Goal: Task Accomplishment & Management: Complete application form

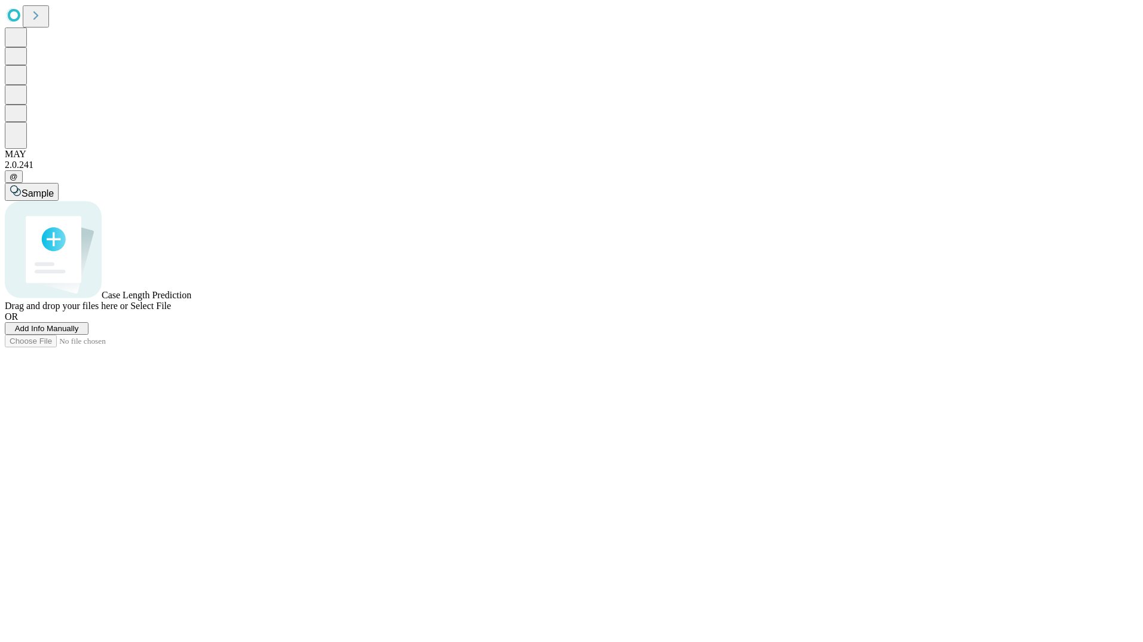
click at [88, 335] on button "Add Info Manually" at bounding box center [47, 328] width 84 height 13
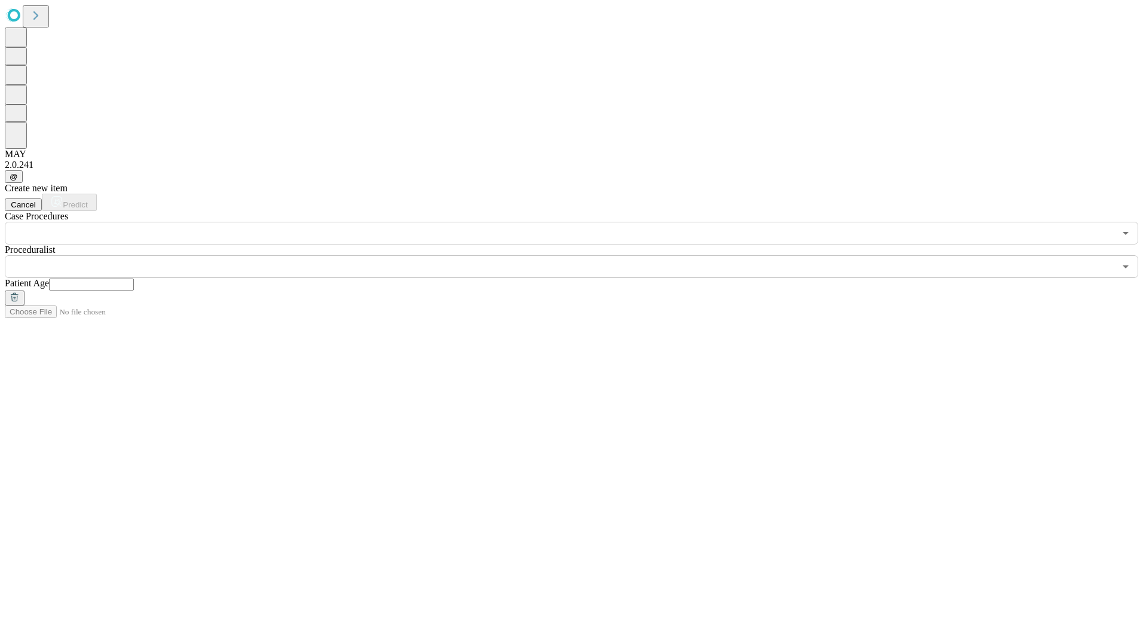
click at [225, 222] on input "text" at bounding box center [560, 233] width 1110 height 23
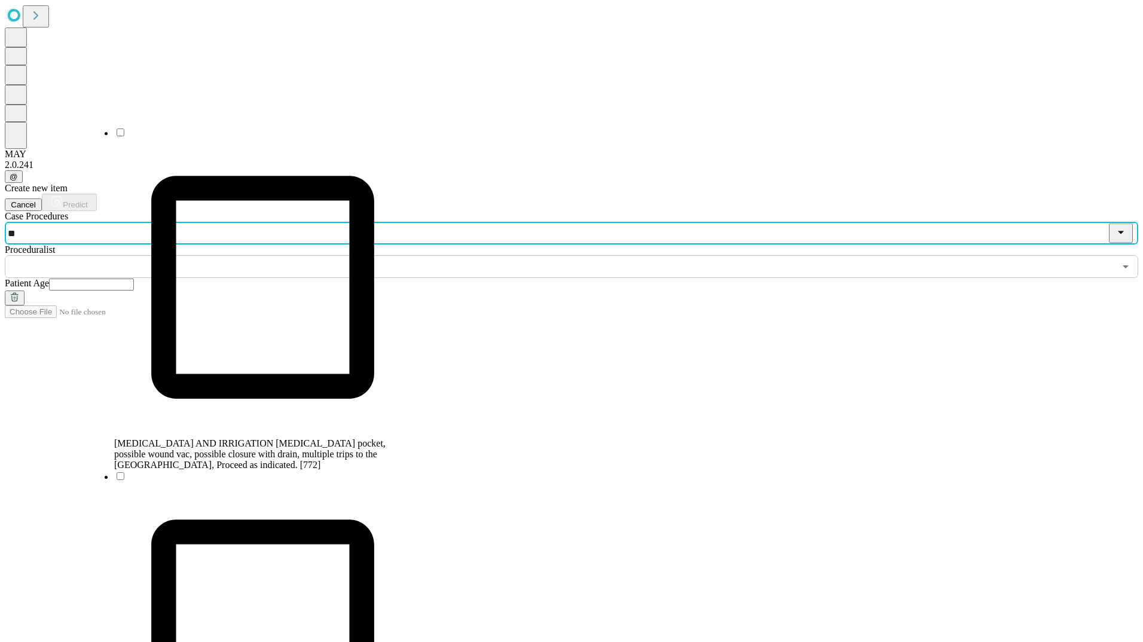
type input "*"
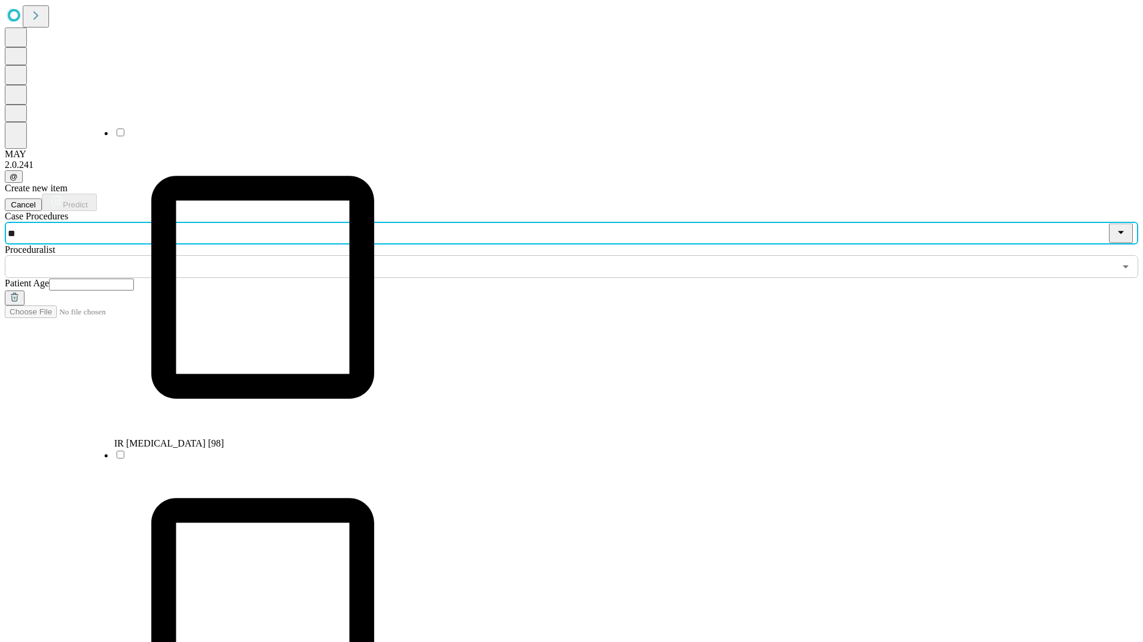
type input "***"
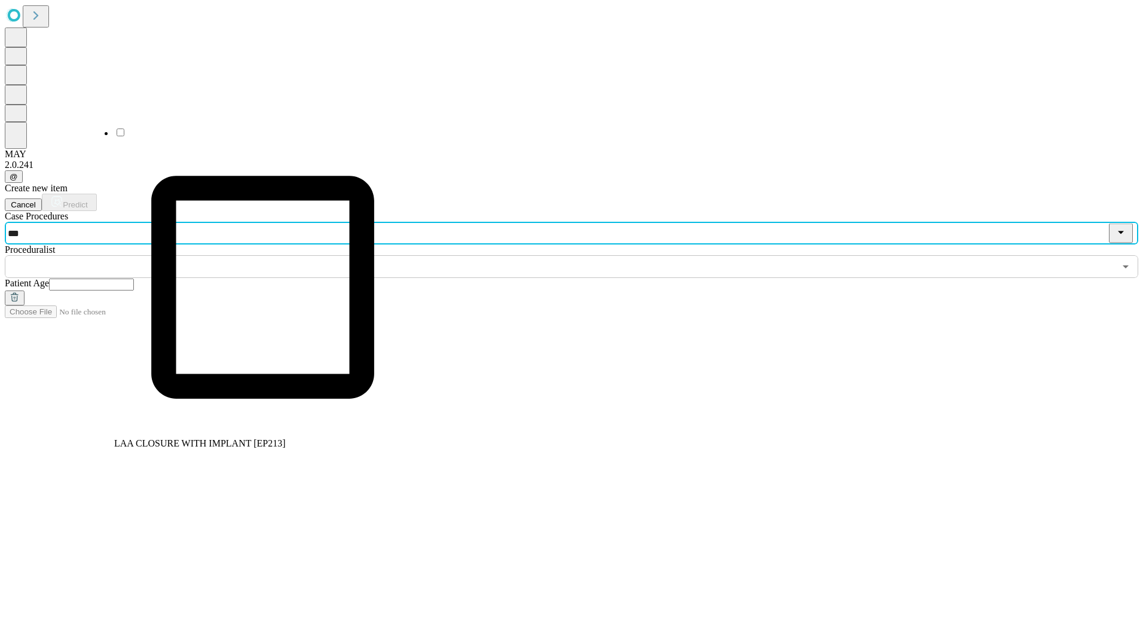
click at [178, 129] on li "LAA CLOSURE WITH IMPLANT [EP213]" at bounding box center [262, 288] width 297 height 322
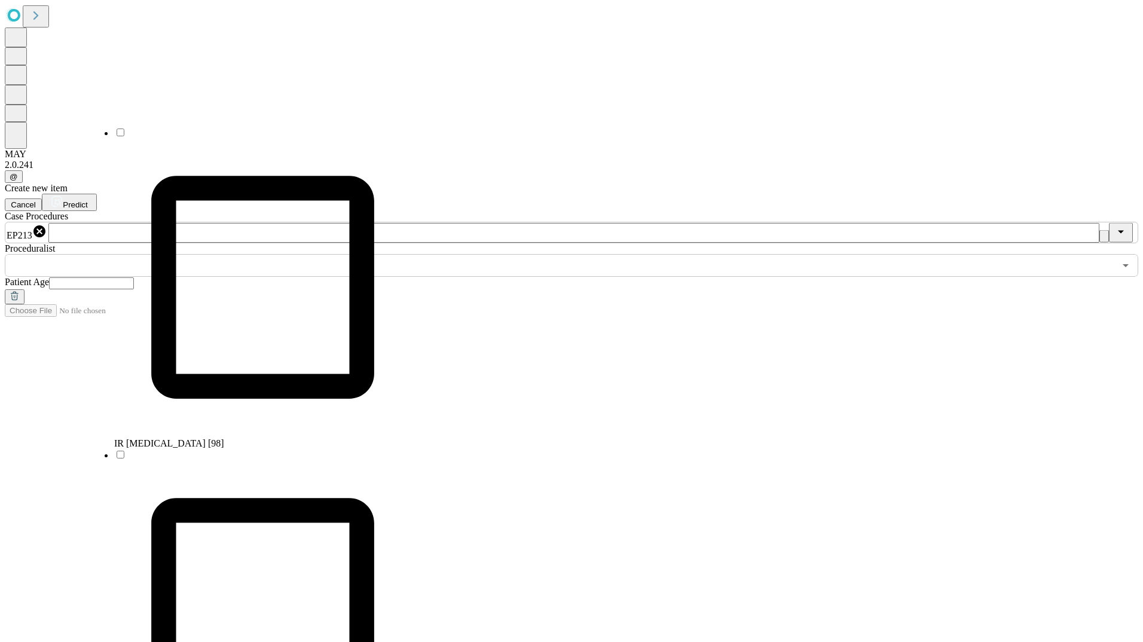
scroll to position [1302, 0]
click at [503, 254] on input "text" at bounding box center [560, 265] width 1110 height 23
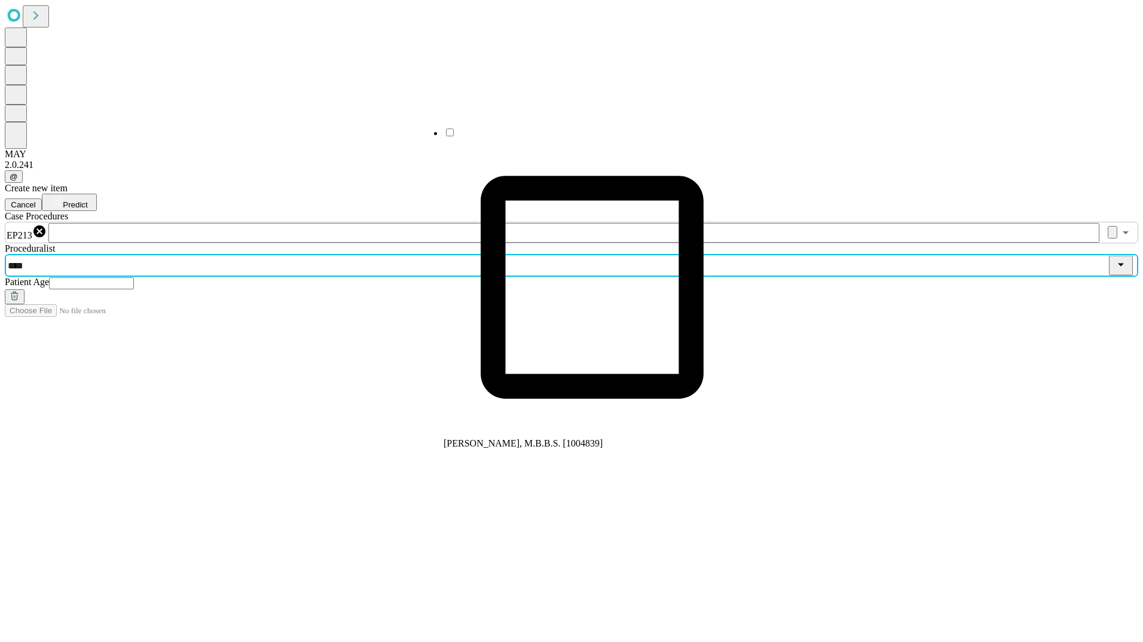
type input "*****"
drag, startPoint x: 503, startPoint y: 133, endPoint x: 705, endPoint y: 115, distance: 202.9
click at [503, 438] on span "Killu, Ammar M, M.B.B.S. [1004839]" at bounding box center [522, 443] width 159 height 10
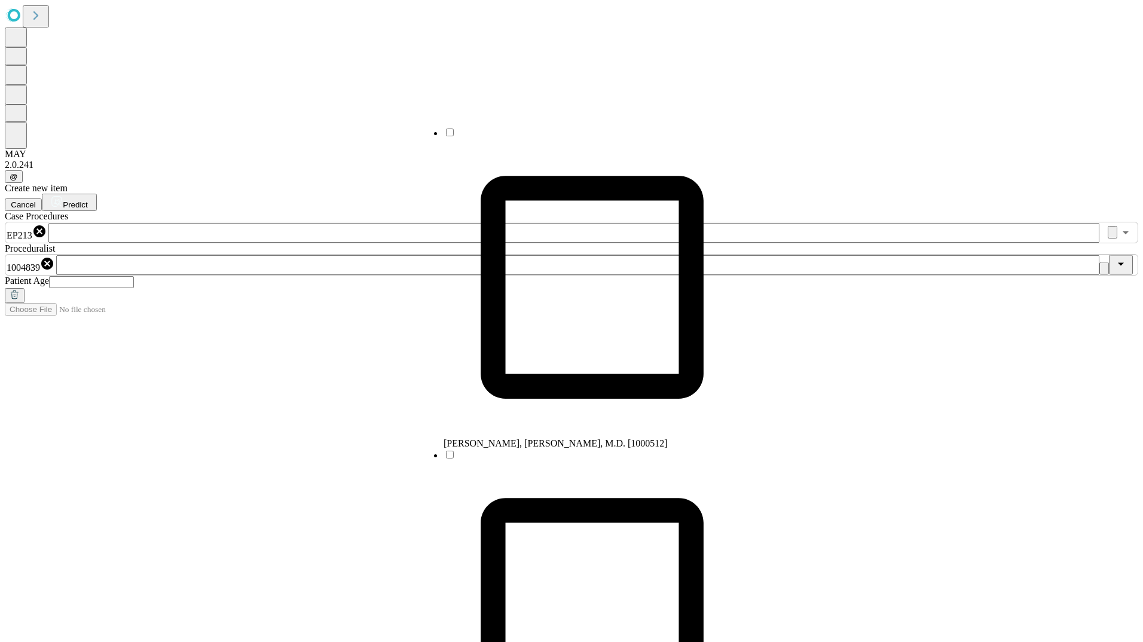
scroll to position [106, 0]
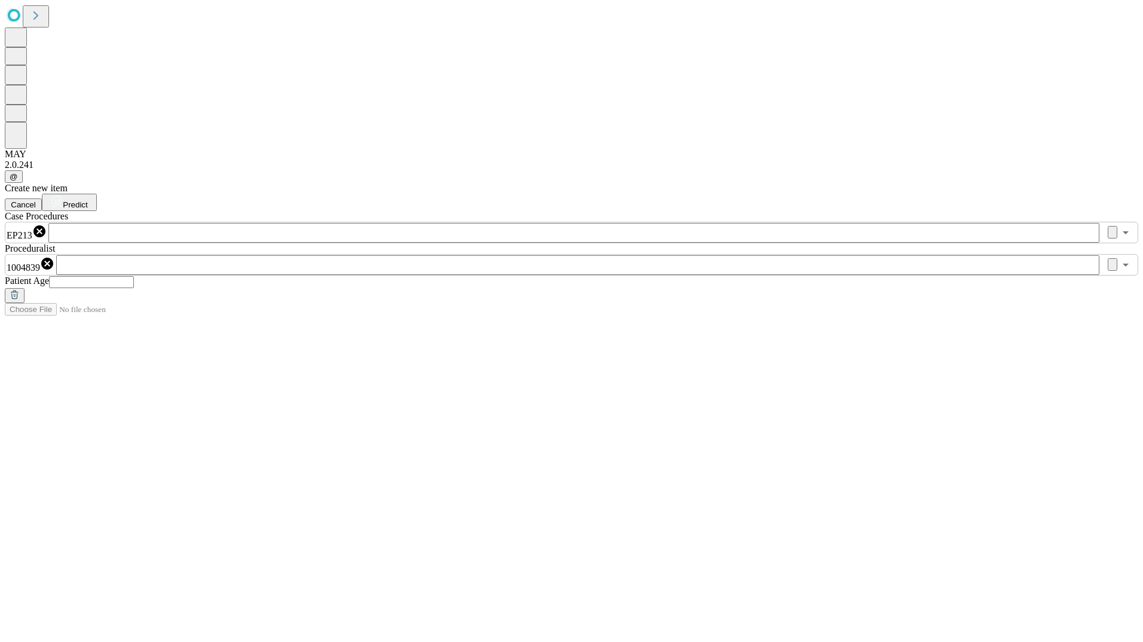
click at [134, 276] on input "text" at bounding box center [91, 282] width 85 height 12
click at [825, 276] on div "Patient Age" at bounding box center [571, 282] width 1133 height 13
click at [134, 276] on input "text" at bounding box center [91, 282] width 85 height 12
type input "**"
click at [62, 196] on icon at bounding box center [56, 201] width 11 height 11
